Goal: Navigation & Orientation: Find specific page/section

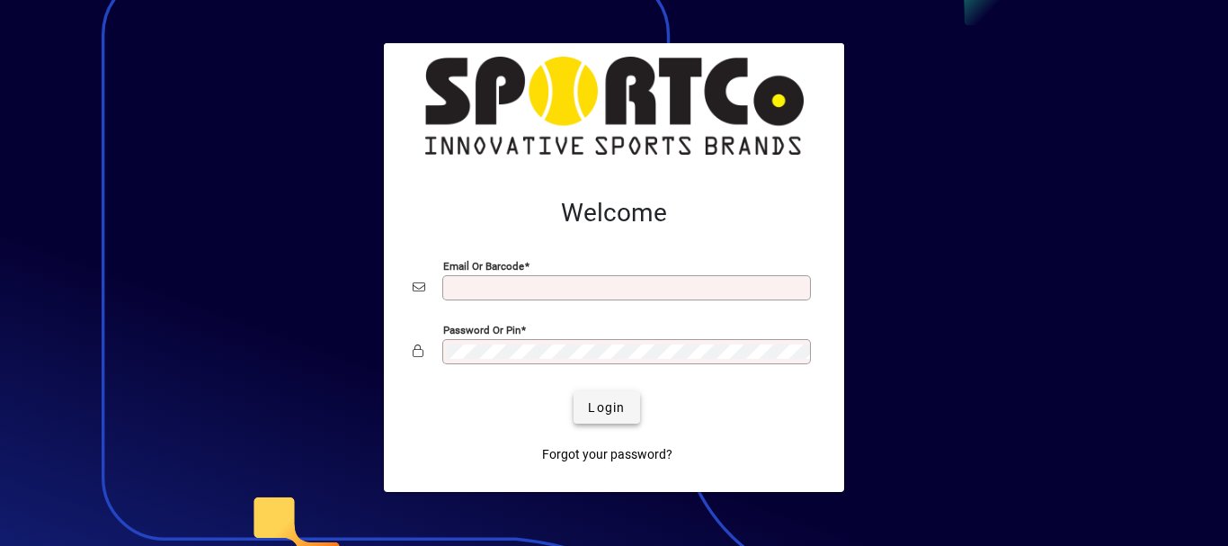
type input "**********"
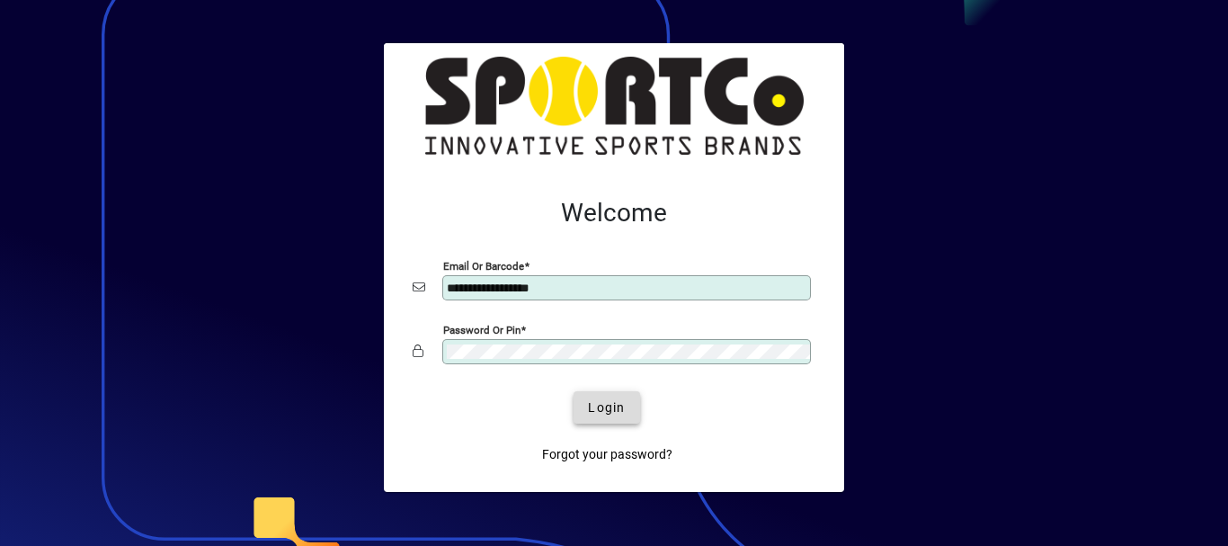
click at [615, 402] on span "Login" at bounding box center [606, 407] width 37 height 19
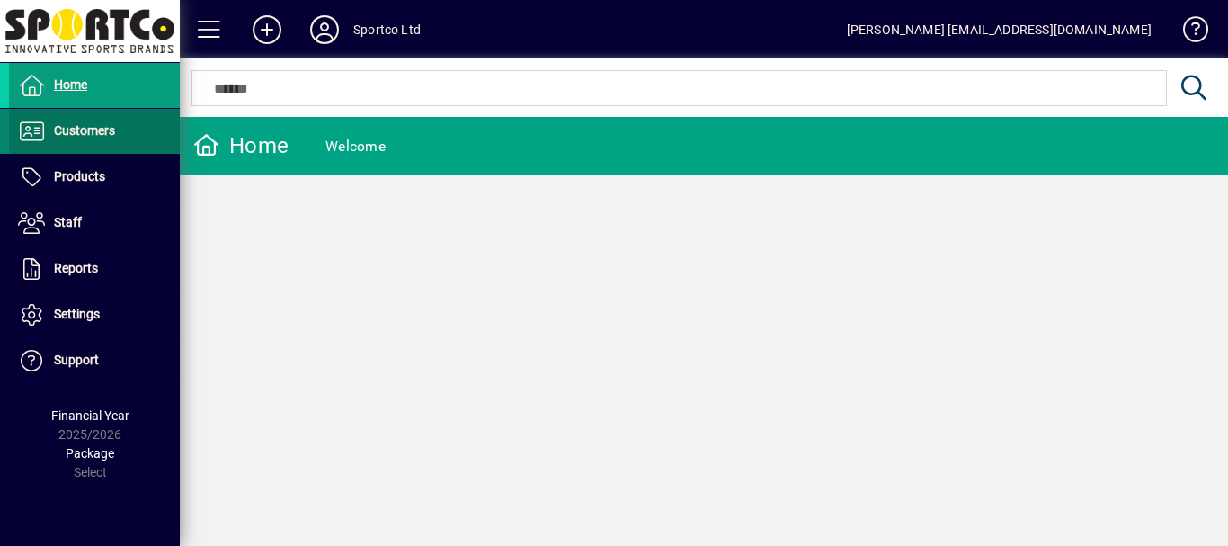
click at [86, 132] on span "Customers" at bounding box center [84, 130] width 61 height 14
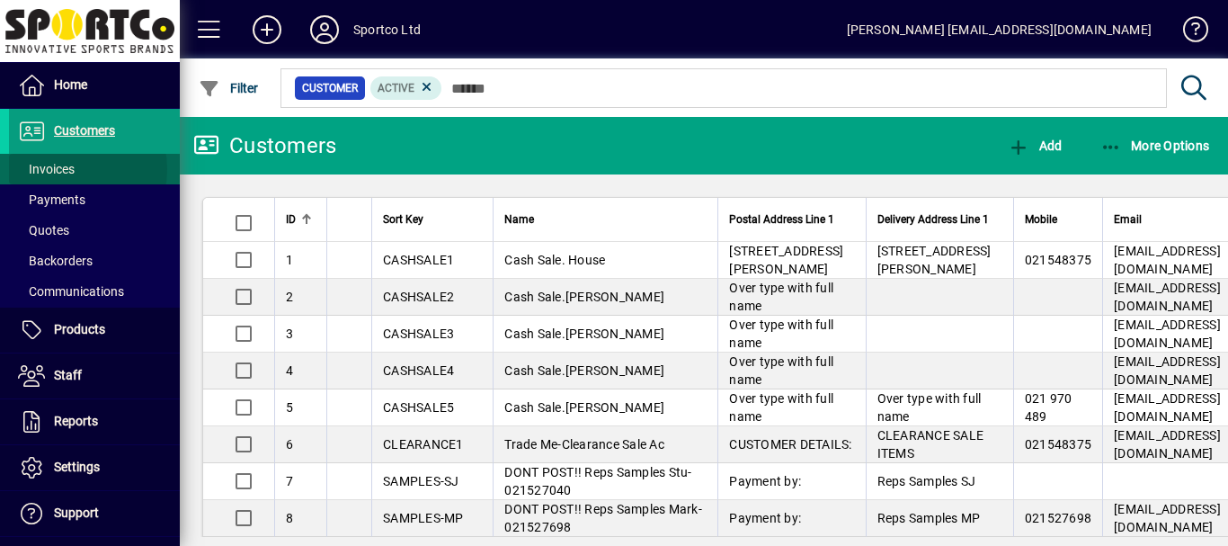
click at [60, 169] on span "Invoices" at bounding box center [46, 169] width 57 height 14
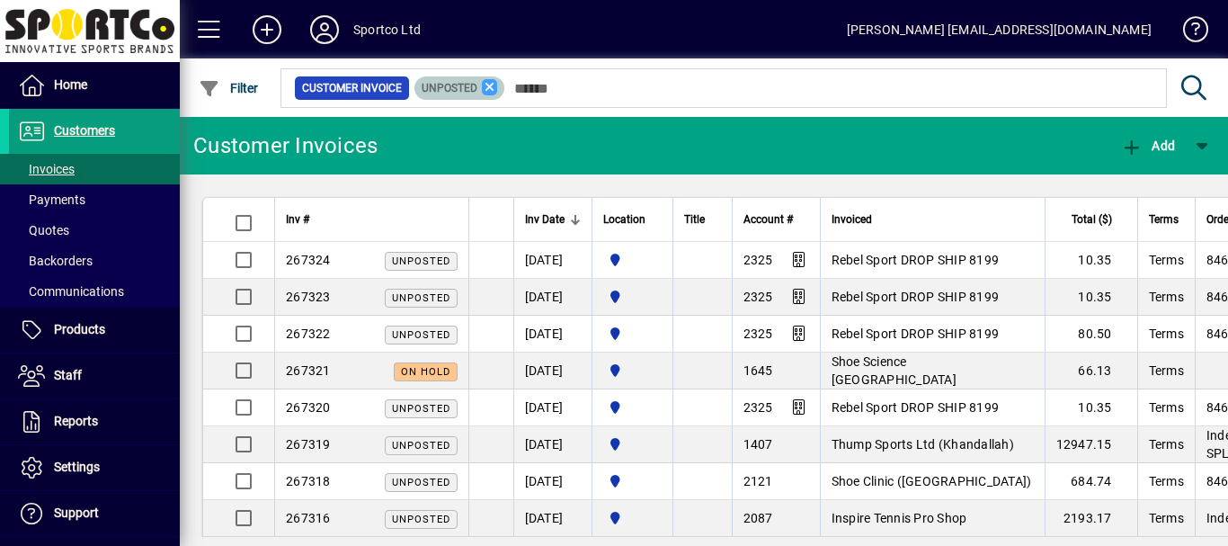
click at [486, 86] on icon at bounding box center [490, 87] width 16 height 16
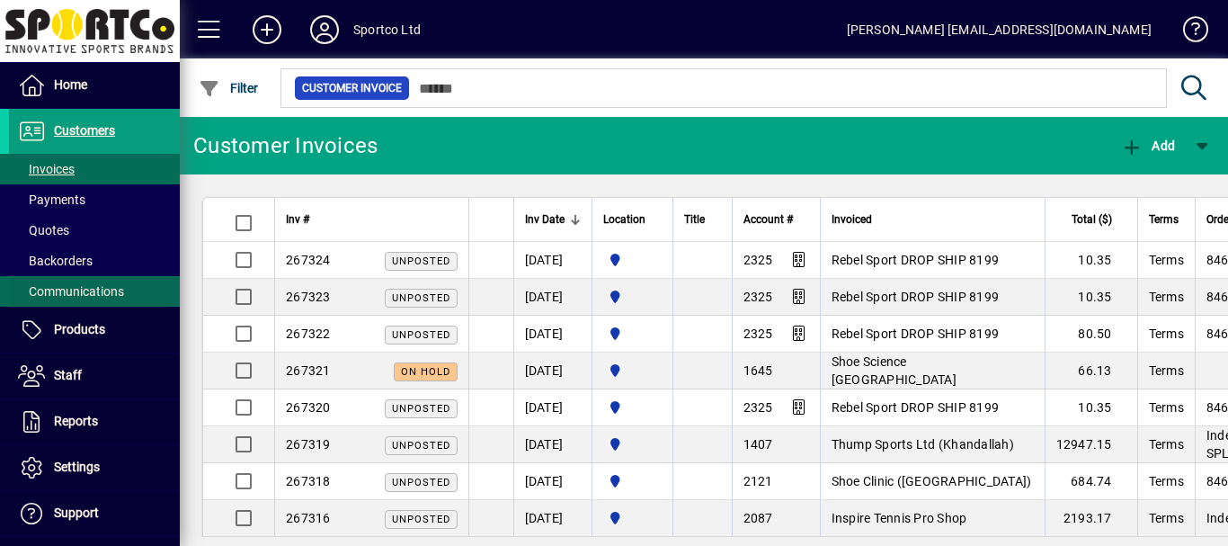
click at [77, 293] on span "Communications" at bounding box center [71, 291] width 106 height 14
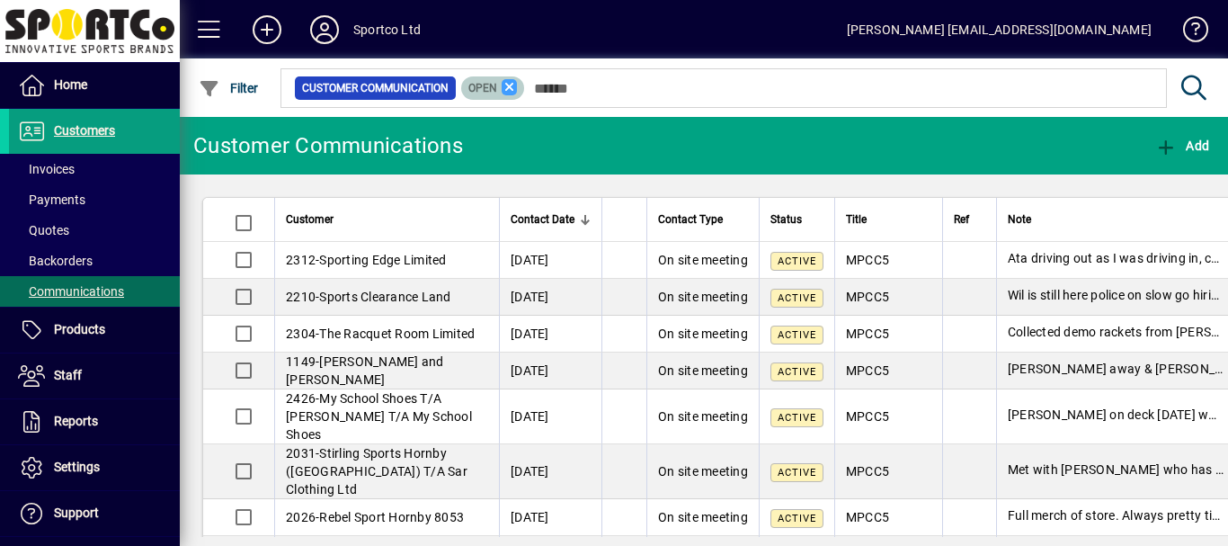
click at [510, 88] on icon at bounding box center [510, 87] width 16 height 16
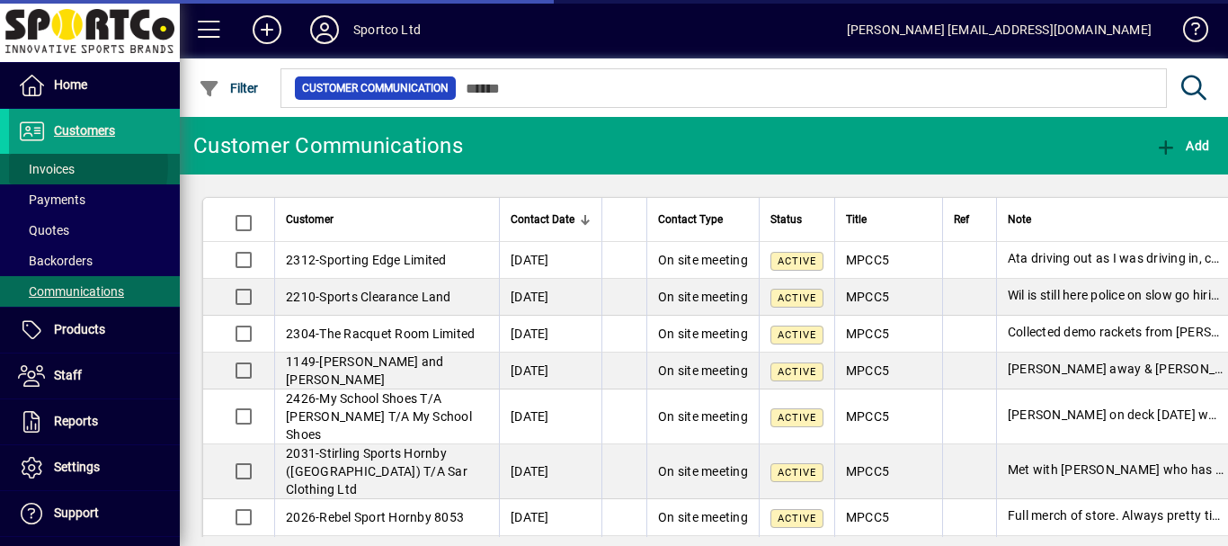
click at [56, 165] on span "Invoices" at bounding box center [46, 169] width 57 height 14
